Goal: Task Accomplishment & Management: Manage account settings

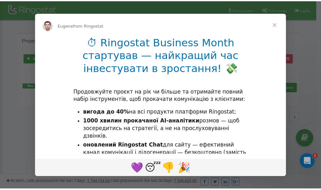
scroll to position [95, 0]
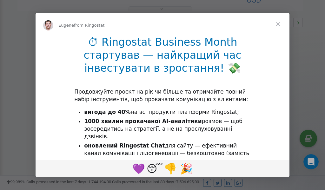
click at [280, 25] on span "Close" at bounding box center [278, 24] width 23 height 23
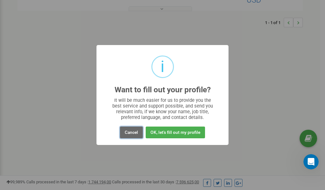
click at [130, 132] on button "Cancel" at bounding box center [131, 133] width 23 height 12
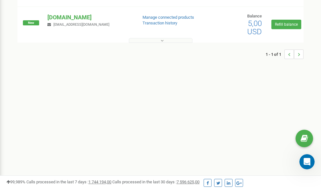
scroll to position [0, 0]
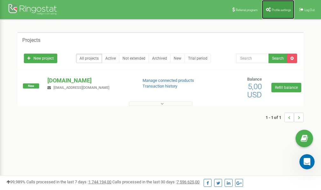
click at [277, 9] on span "Profile settings" at bounding box center [280, 9] width 19 height 3
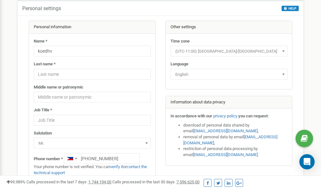
scroll to position [32, 0]
click at [120, 168] on link "verify it" at bounding box center [116, 167] width 13 height 5
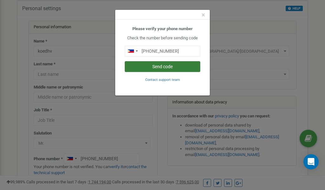
click at [157, 69] on button "Send code" at bounding box center [163, 66] width 76 height 11
